Goal: Download file/media

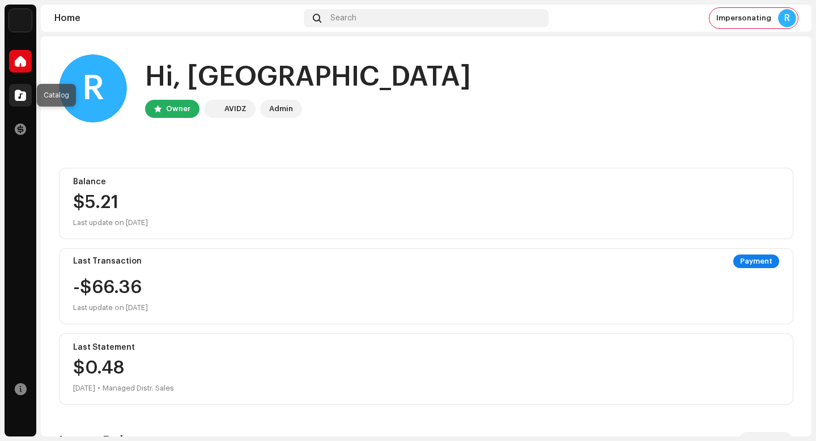
click at [23, 93] on span at bounding box center [20, 95] width 11 height 9
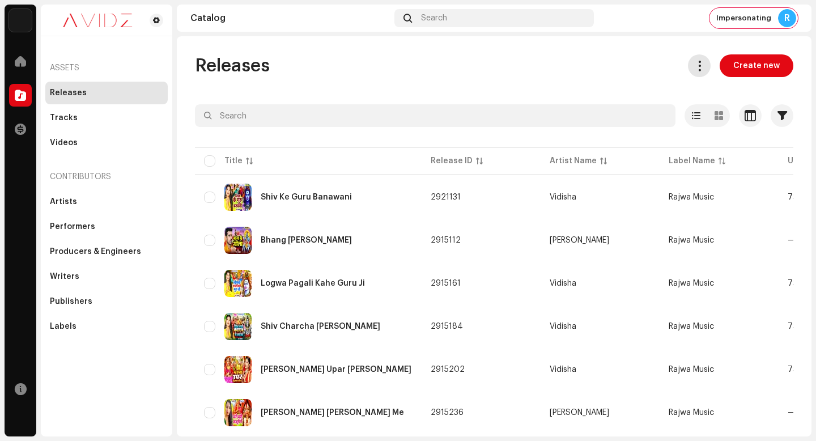
click at [695, 72] on button at bounding box center [699, 65] width 23 height 23
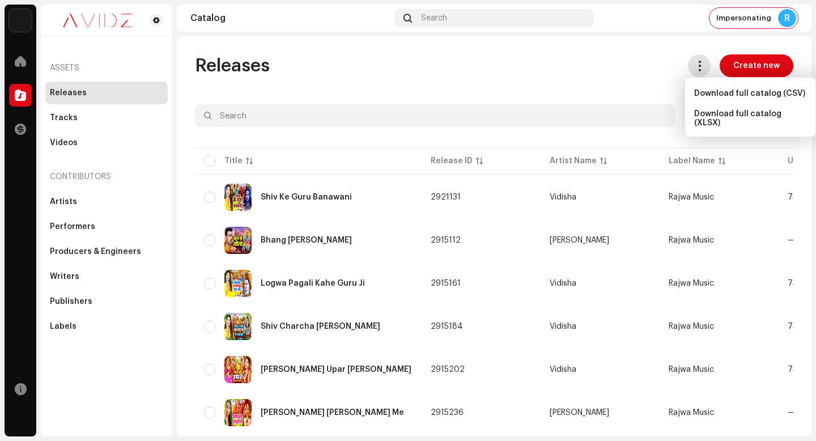
click at [714, 121] on div "Download full catalog (XLSX)" at bounding box center [749, 118] width 121 height 27
click at [593, 76] on div "Releases Create new" at bounding box center [494, 65] width 598 height 23
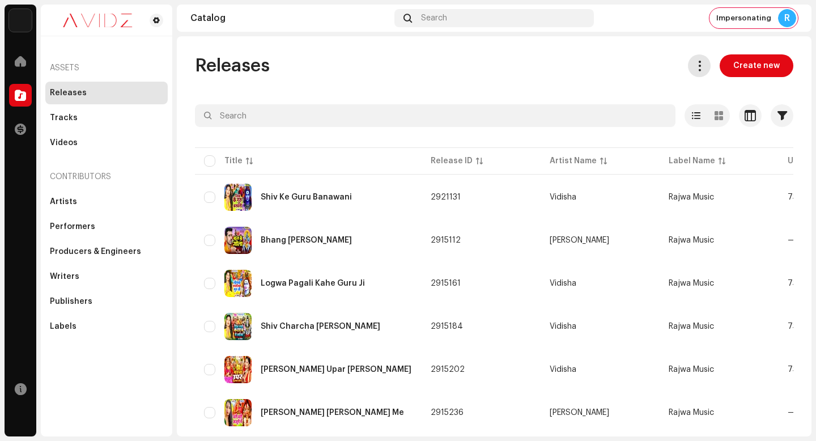
click at [688, 58] on button at bounding box center [699, 65] width 23 height 23
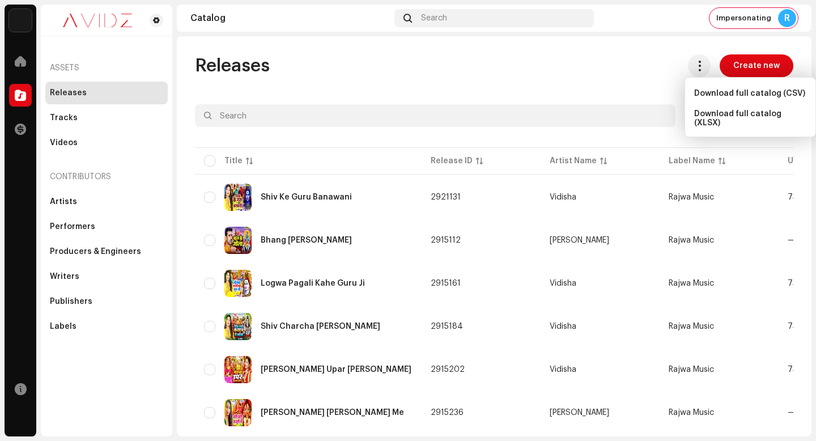
click at [528, 71] on div "Releases Create new" at bounding box center [494, 65] width 598 height 23
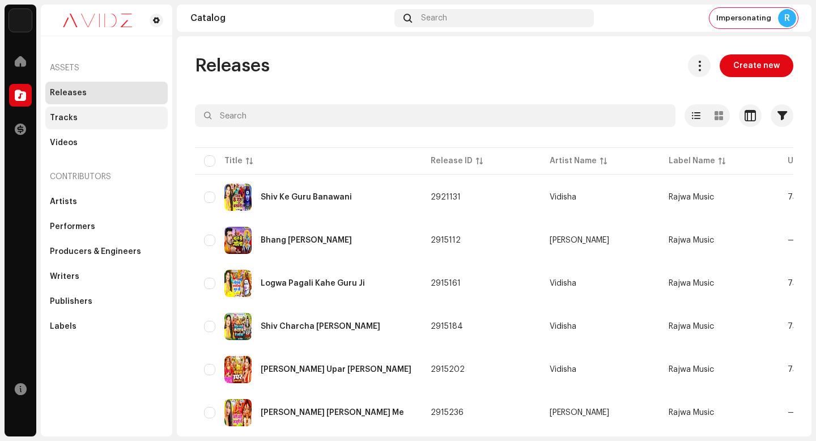
click at [113, 112] on div "Tracks" at bounding box center [106, 117] width 122 height 23
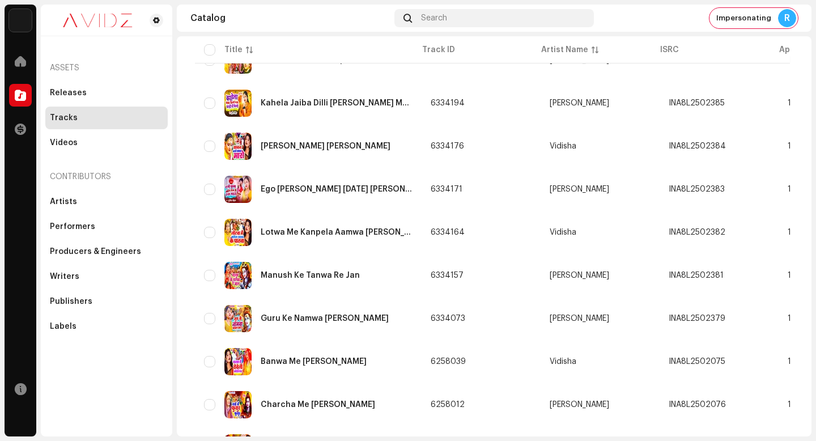
scroll to position [808, 0]
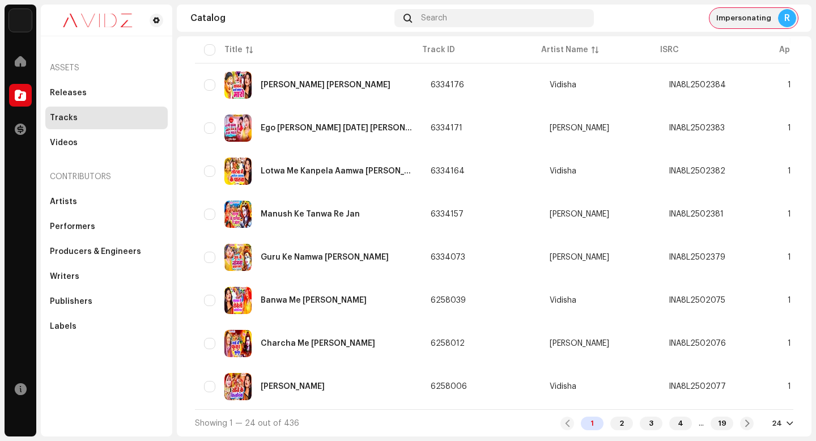
click at [733, 16] on span "Impersonating" at bounding box center [743, 18] width 55 height 9
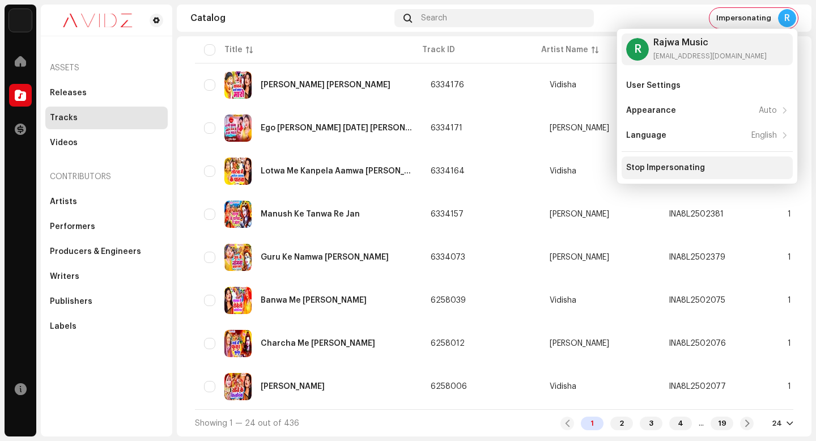
click at [709, 167] on div "Stop Impersonating" at bounding box center [707, 167] width 162 height 9
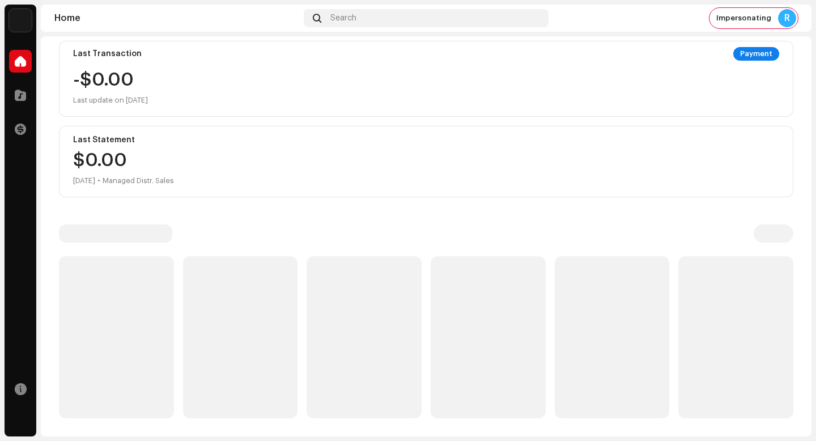
scroll to position [32, 0]
